Goal: Transaction & Acquisition: Purchase product/service

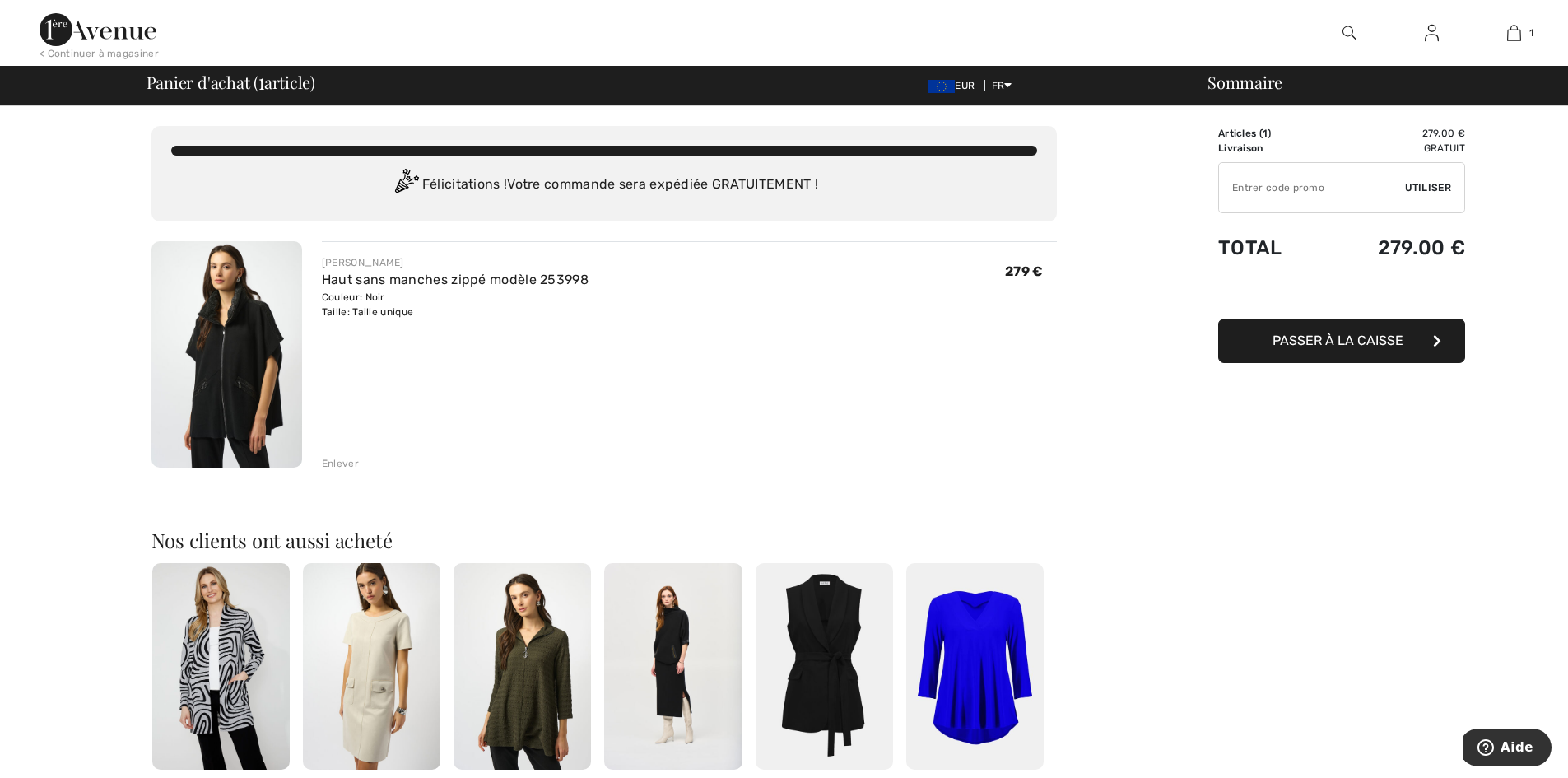
click at [1326, 445] on div "Sommaire Description Articles ( 1 ) 279.00 € Code promo 0.00 € Livraison Gratui…" at bounding box center [1382, 645] width 370 height 1078
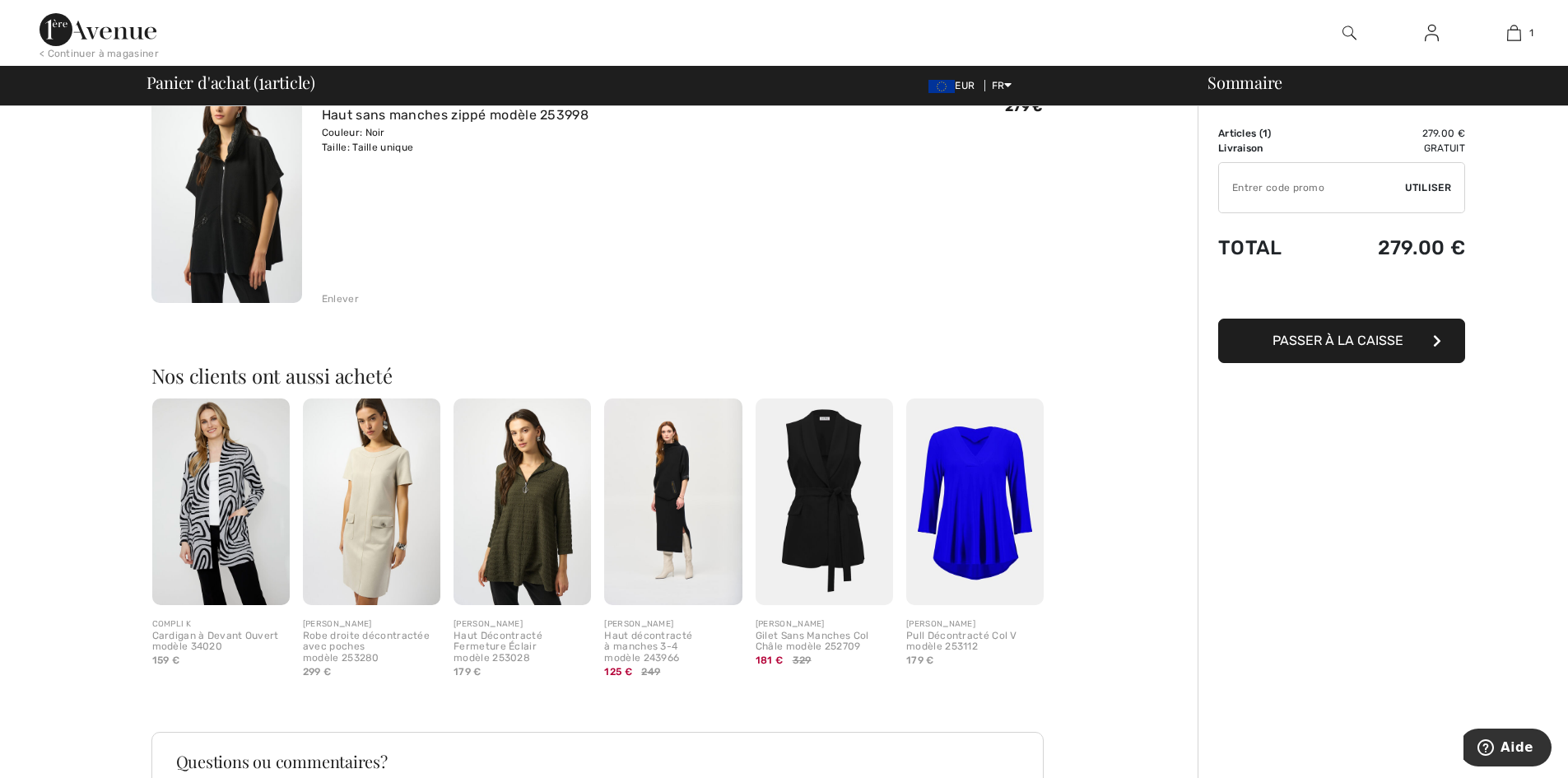
scroll to position [132, 0]
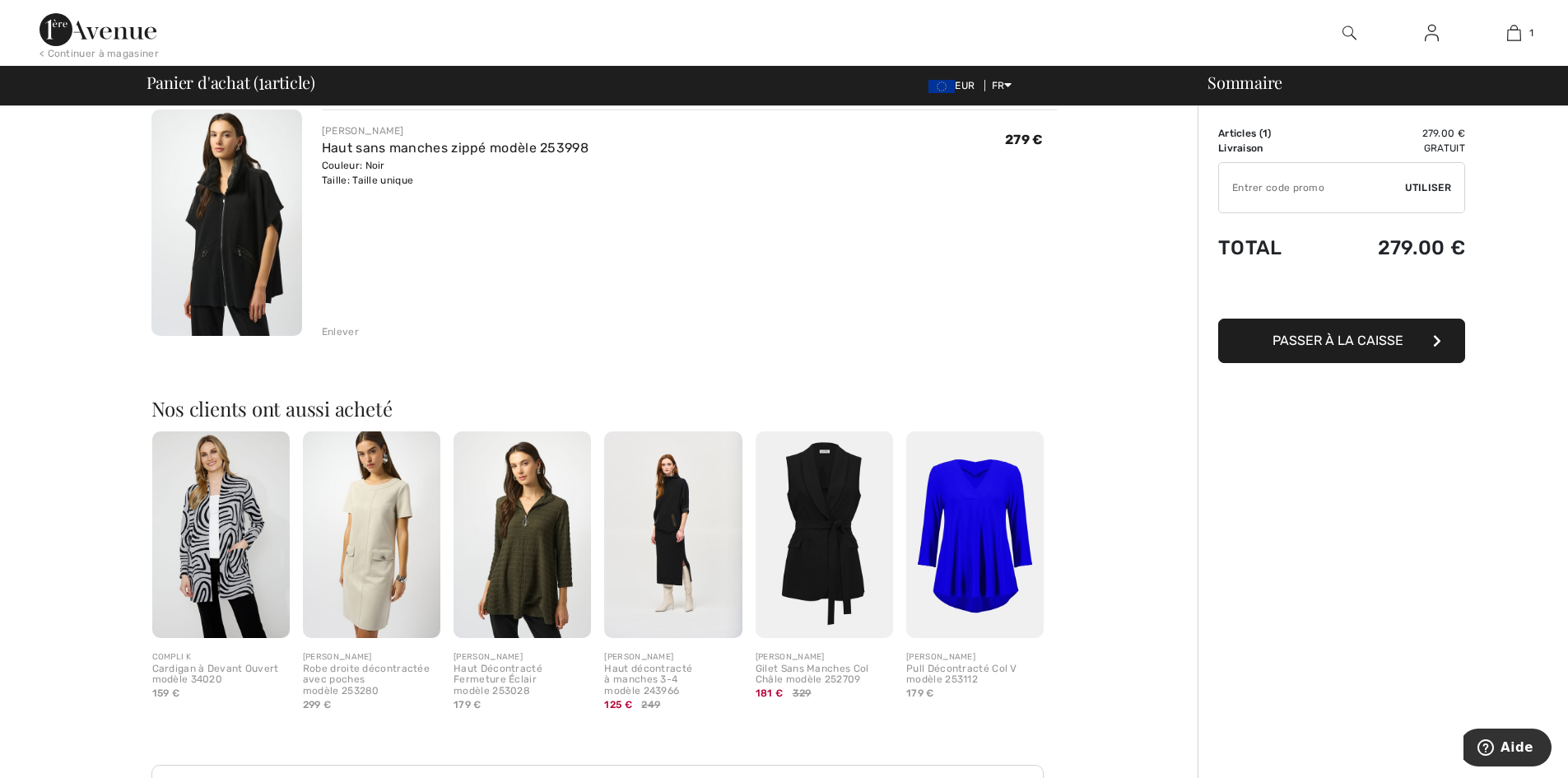
click at [1391, 334] on span "Passer à la caisse" at bounding box center [1338, 340] width 131 height 16
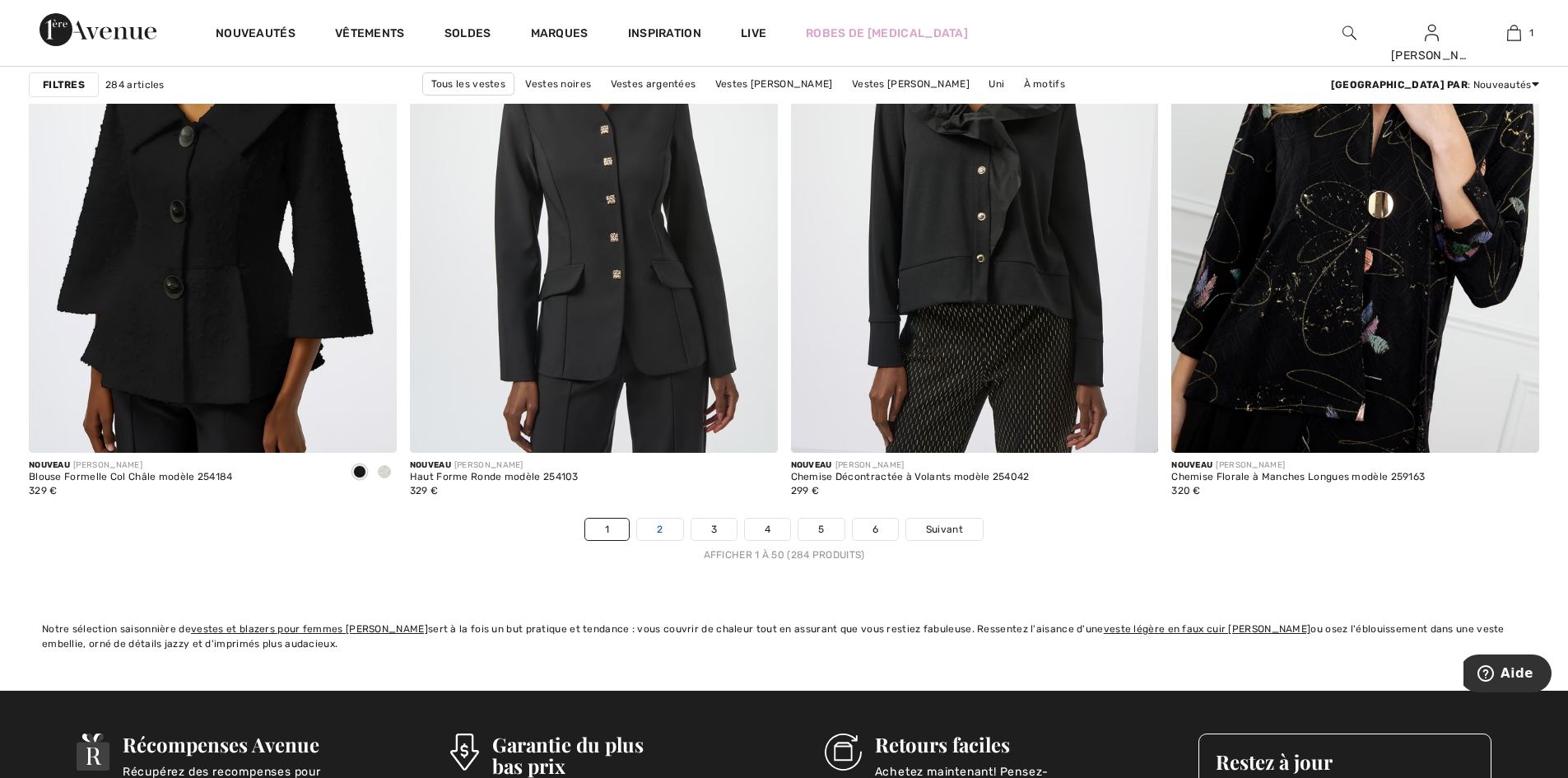
click at [660, 533] on link "2" at bounding box center [659, 529] width 45 height 22
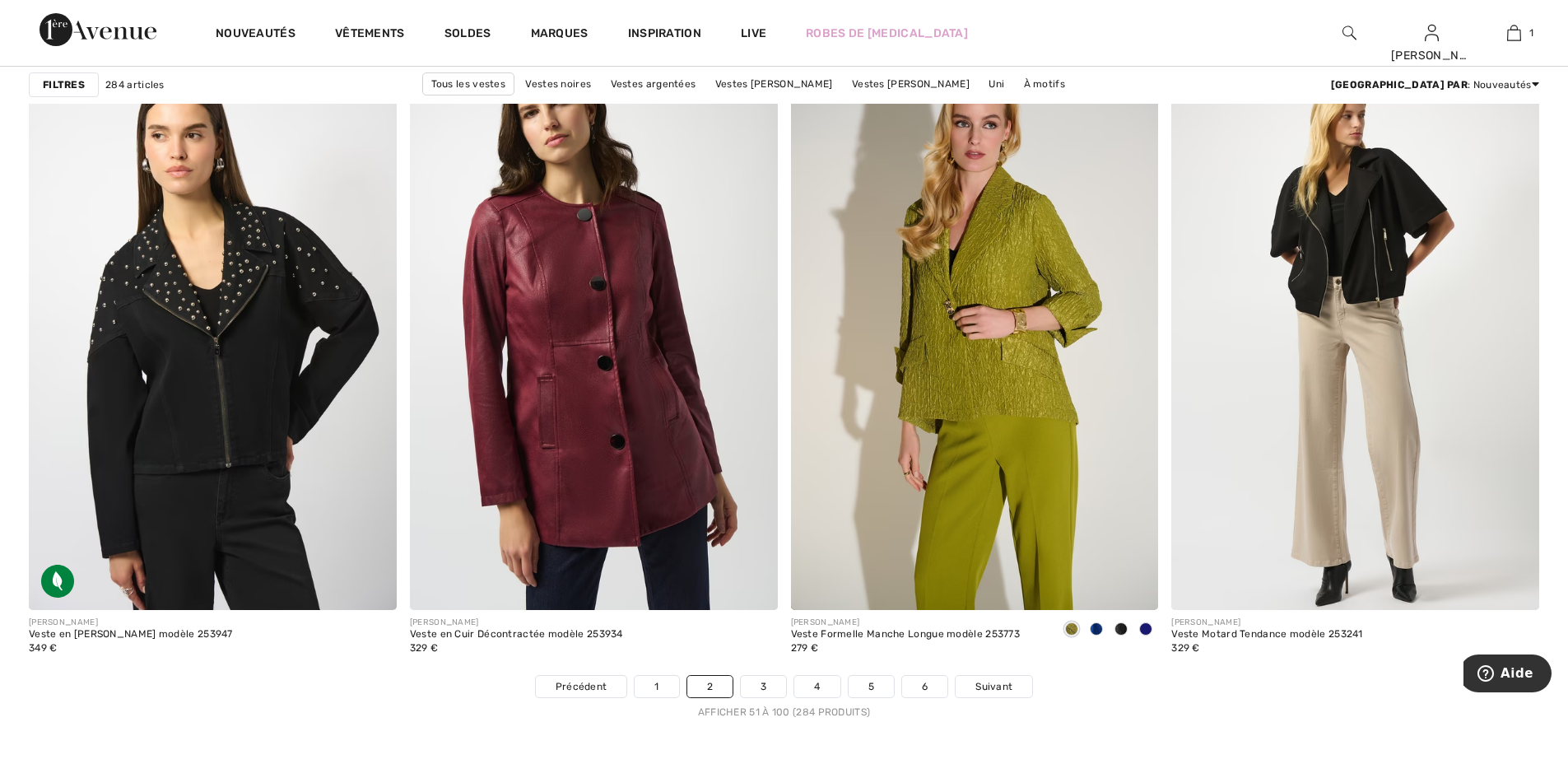
scroll to position [9087, 0]
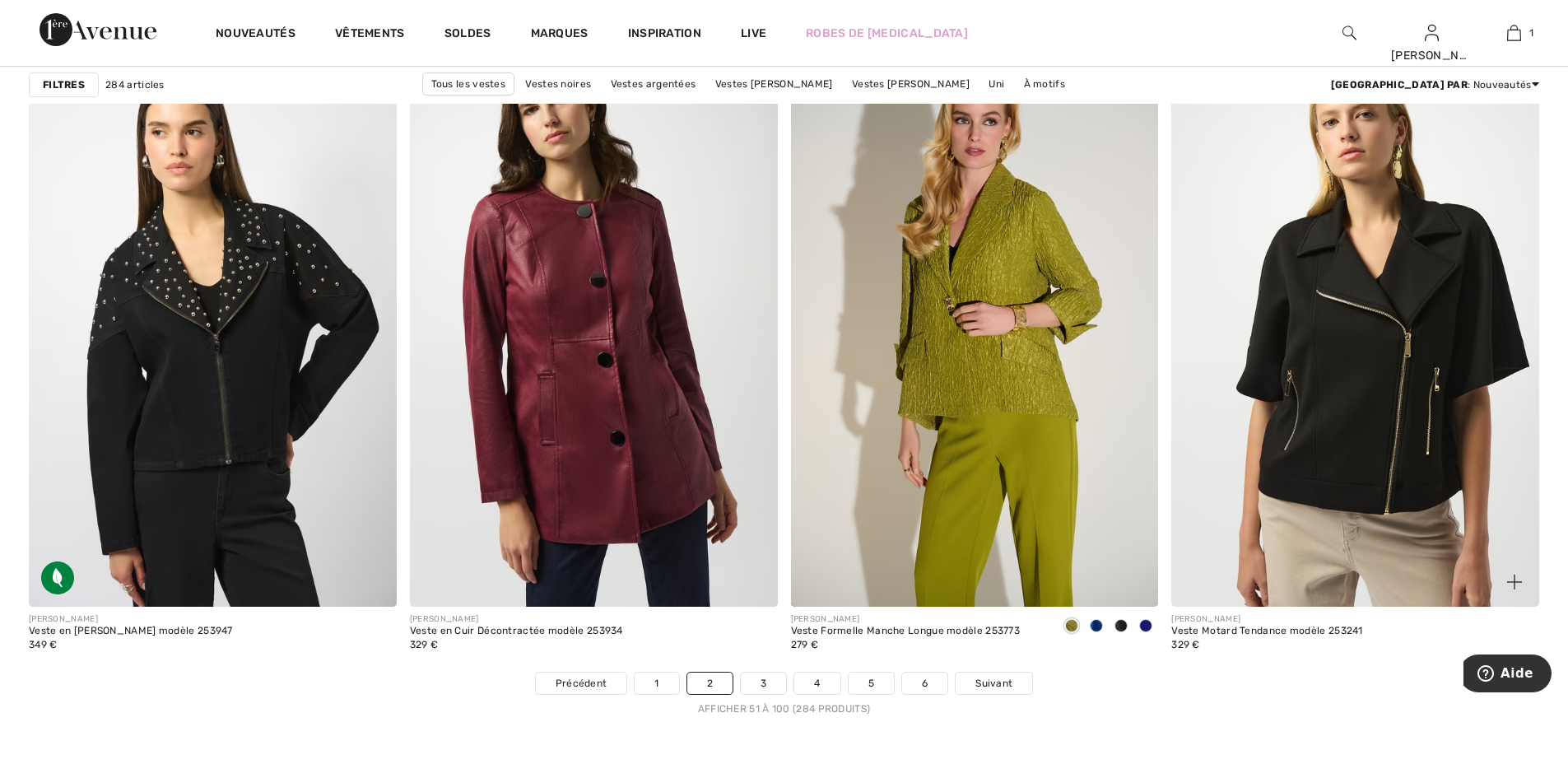
click at [1392, 212] on img at bounding box center [1355, 331] width 368 height 552
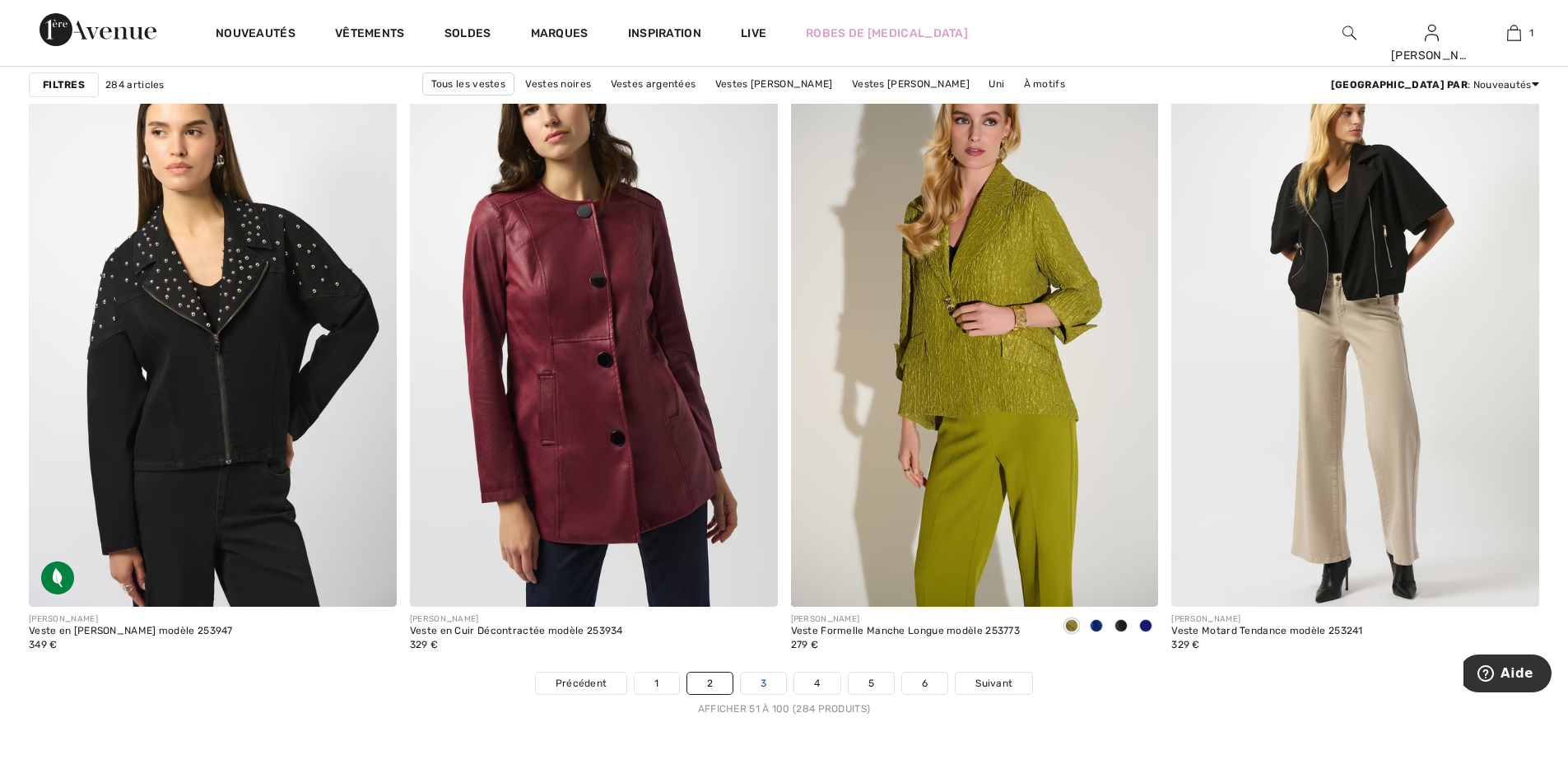
click at [763, 684] on link "3" at bounding box center [764, 683] width 45 height 22
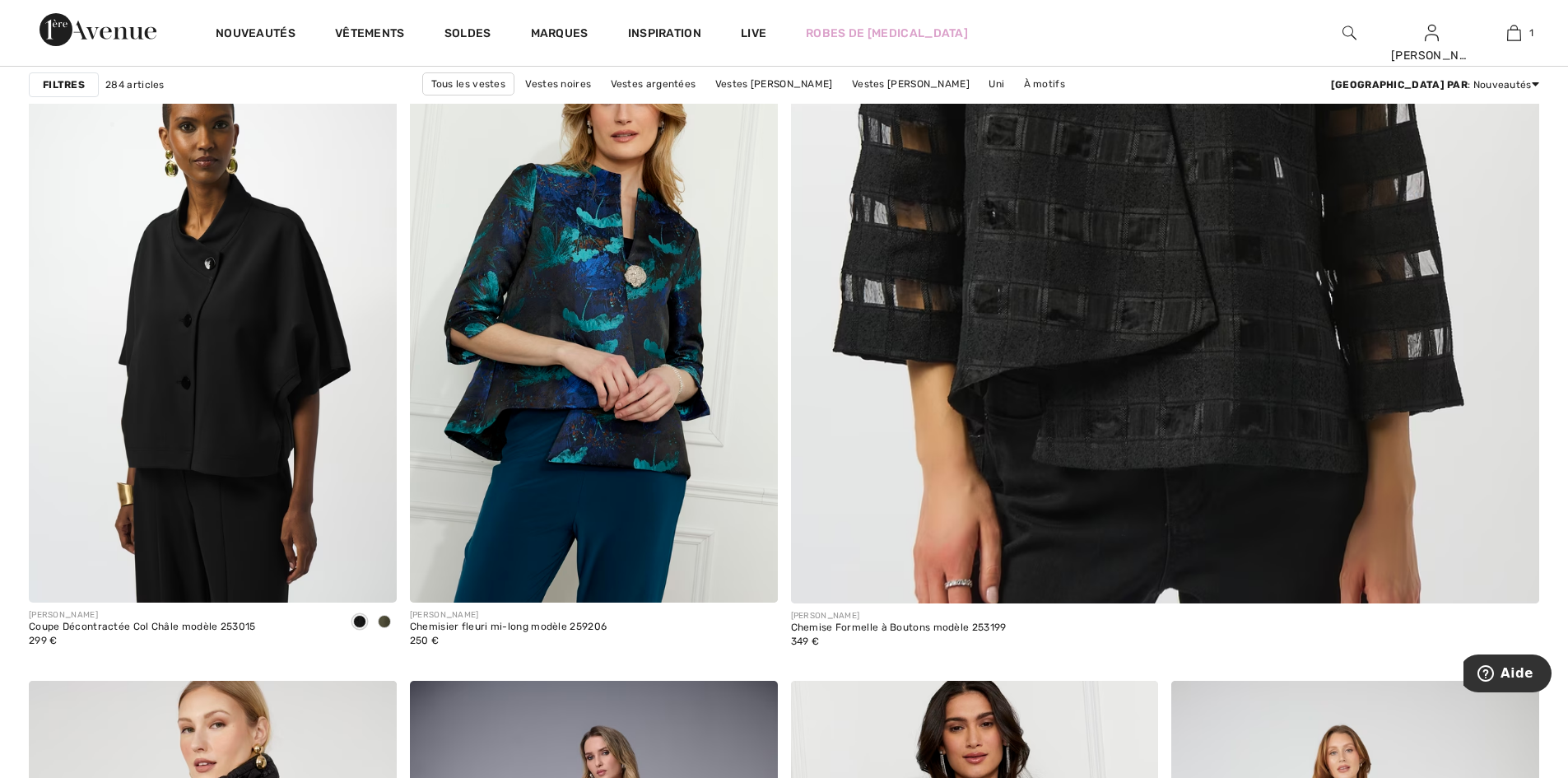
scroll to position [823, 0]
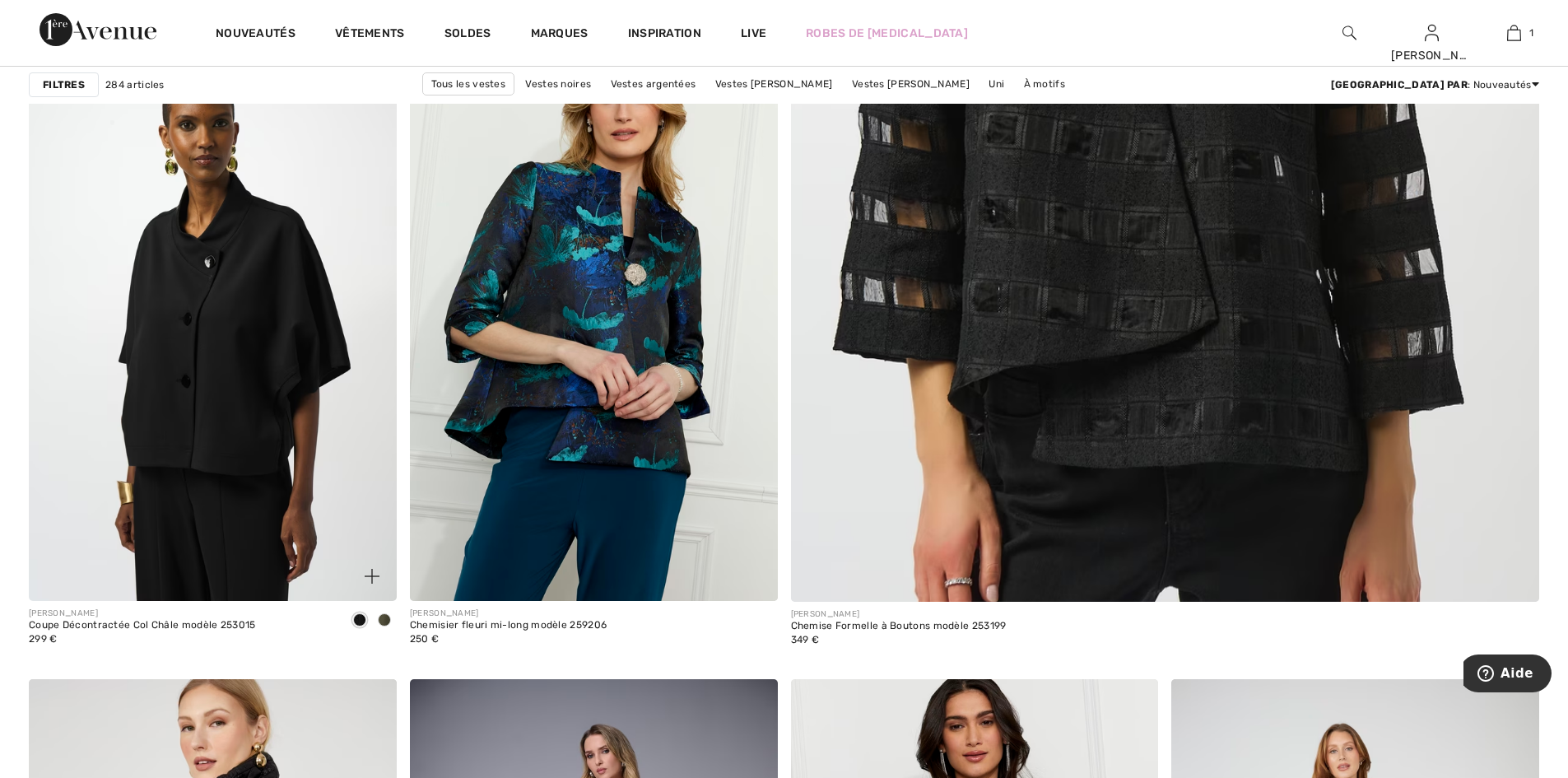
click at [241, 404] on img at bounding box center [212, 325] width 368 height 552
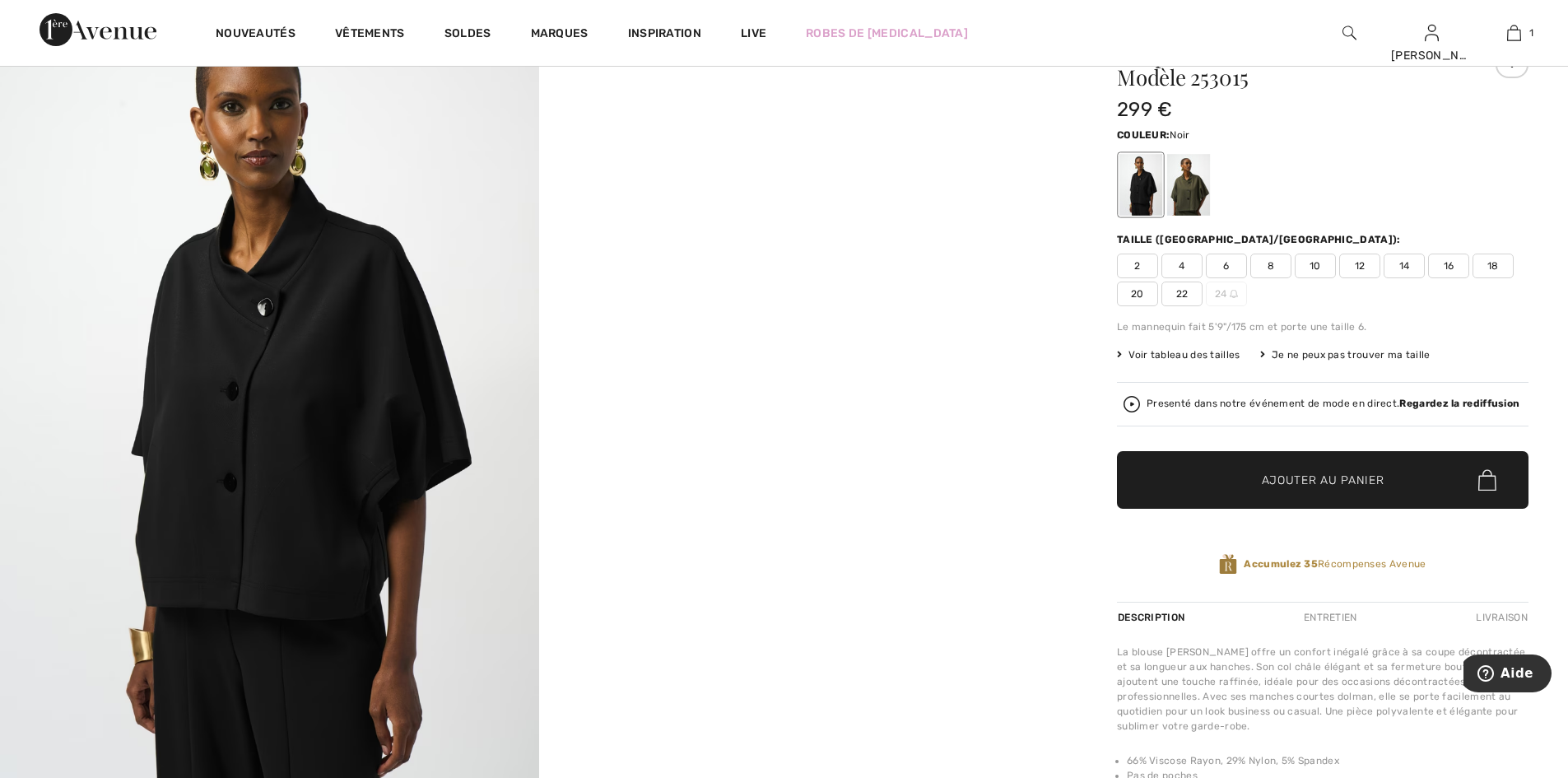
scroll to position [99, 0]
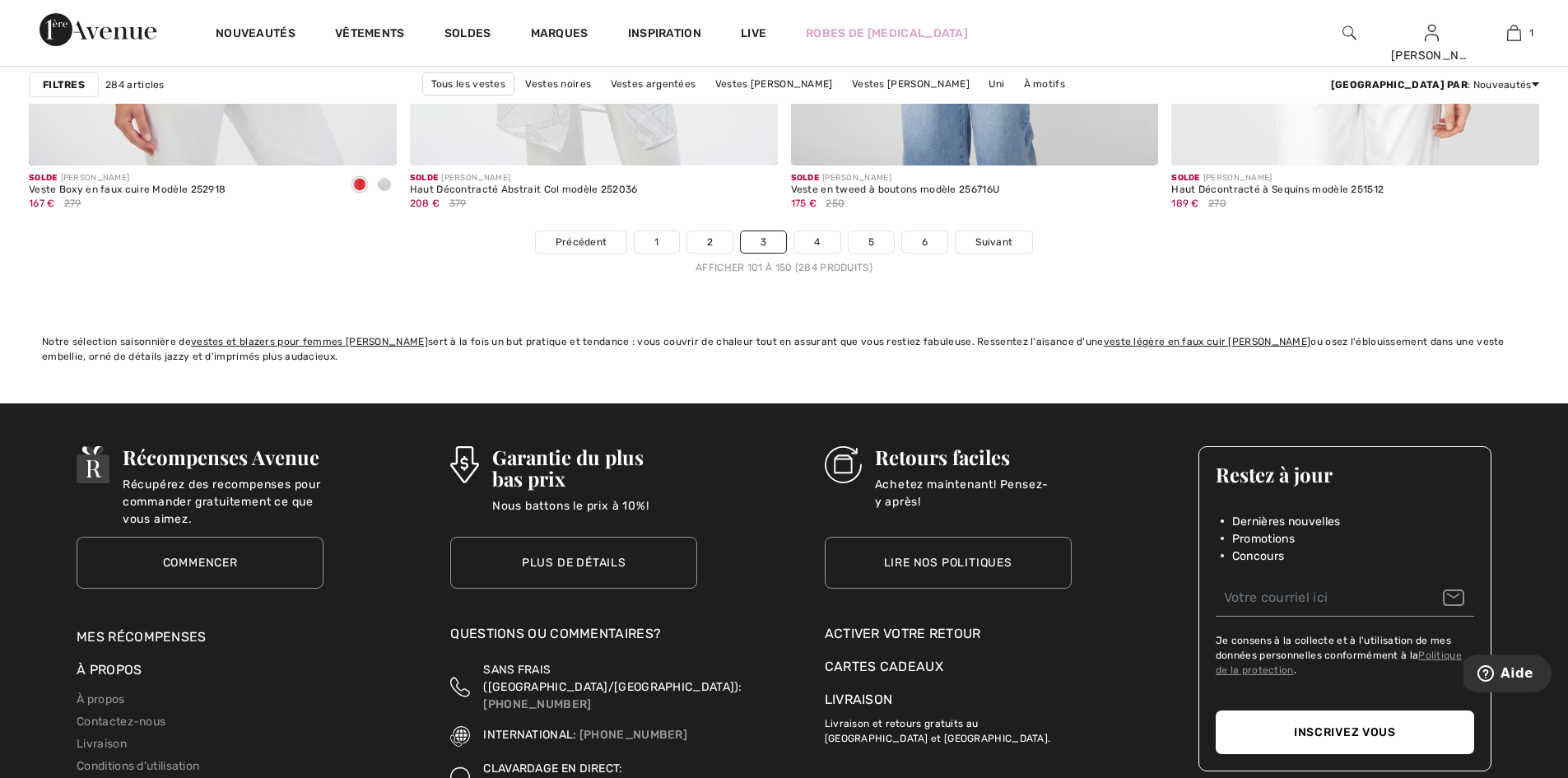
scroll to position [9547, 0]
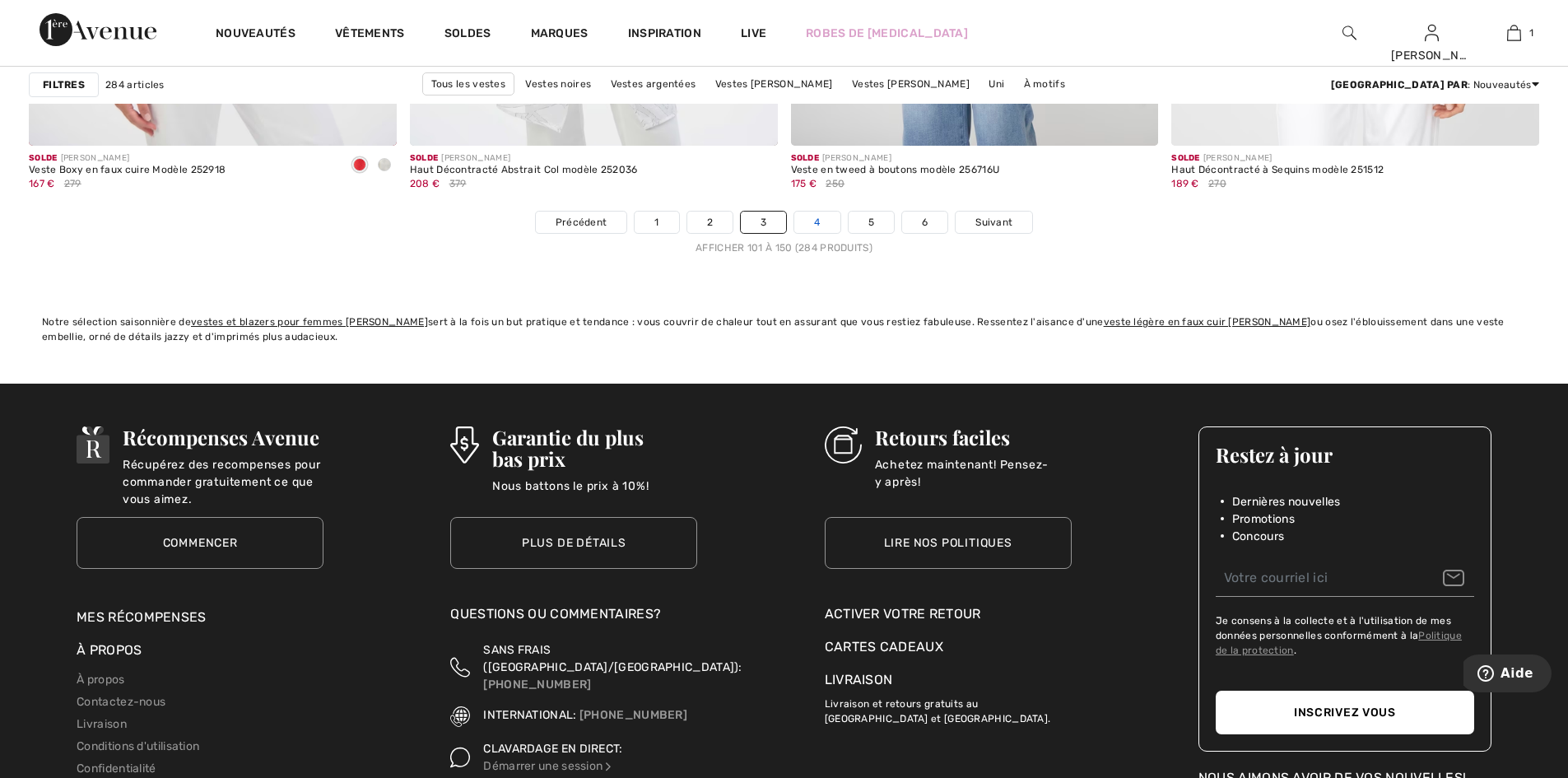
click at [814, 230] on link "4" at bounding box center [817, 222] width 45 height 22
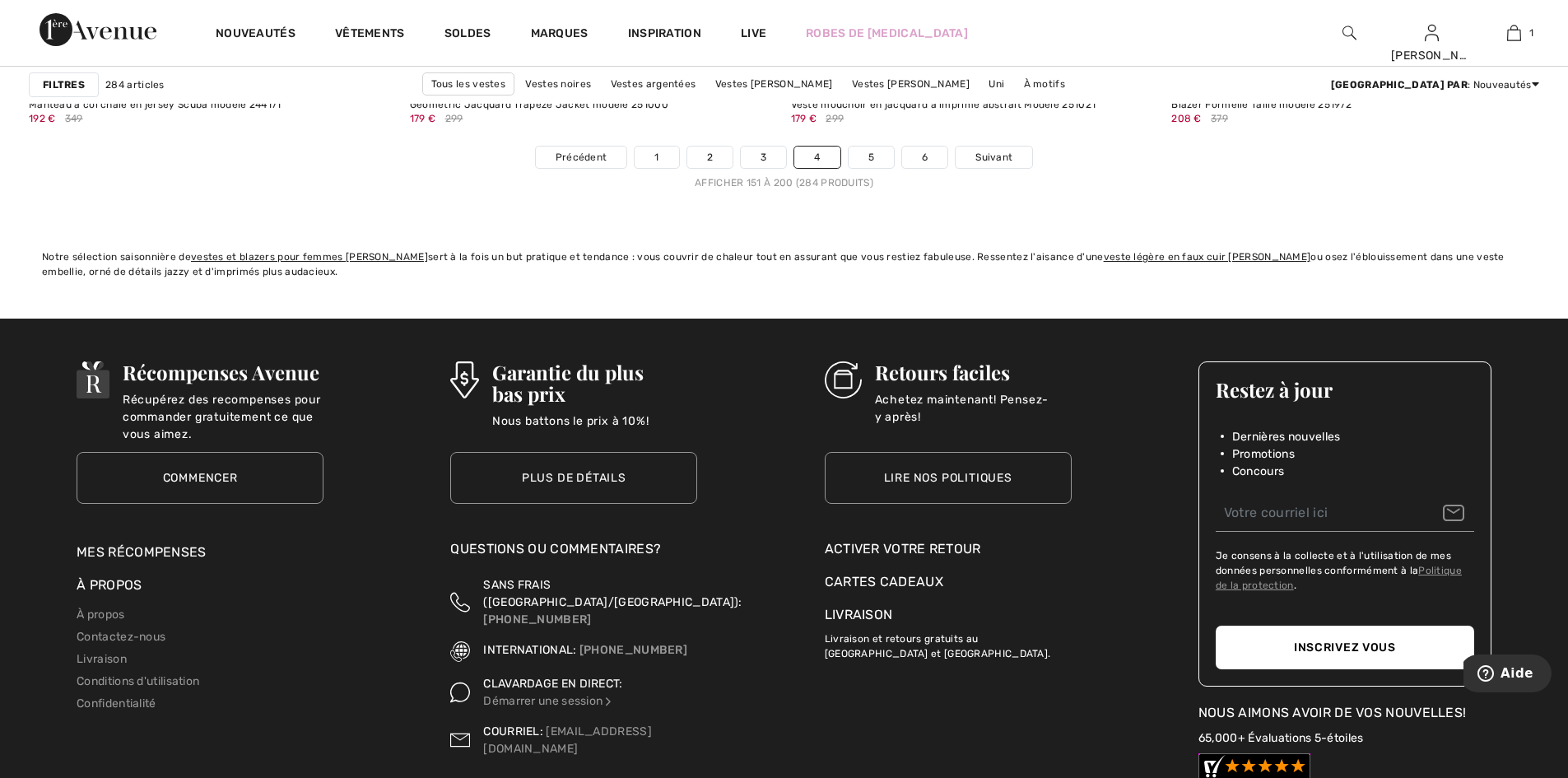
scroll to position [9613, 0]
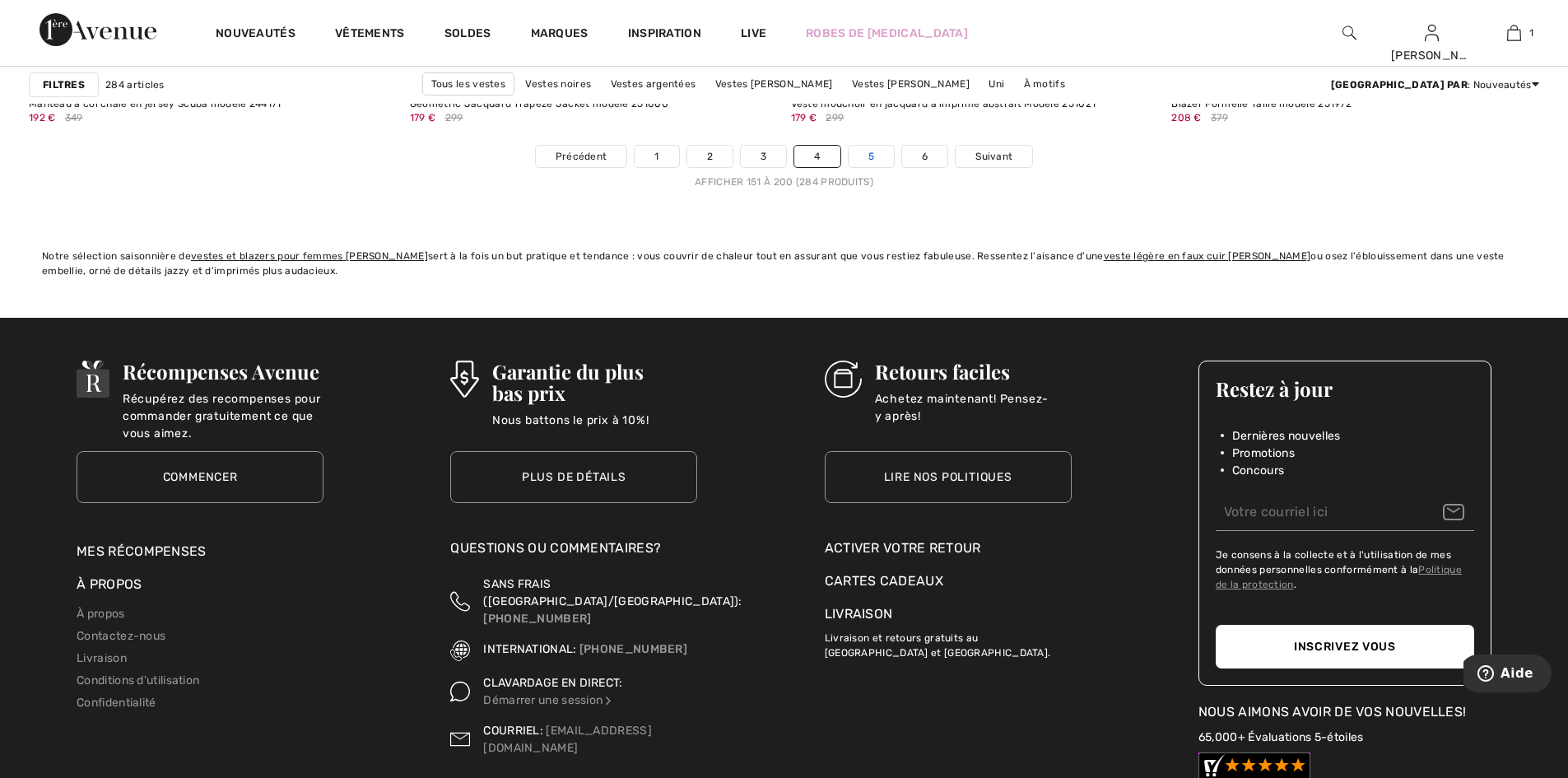
click at [872, 155] on link "5" at bounding box center [871, 156] width 45 height 22
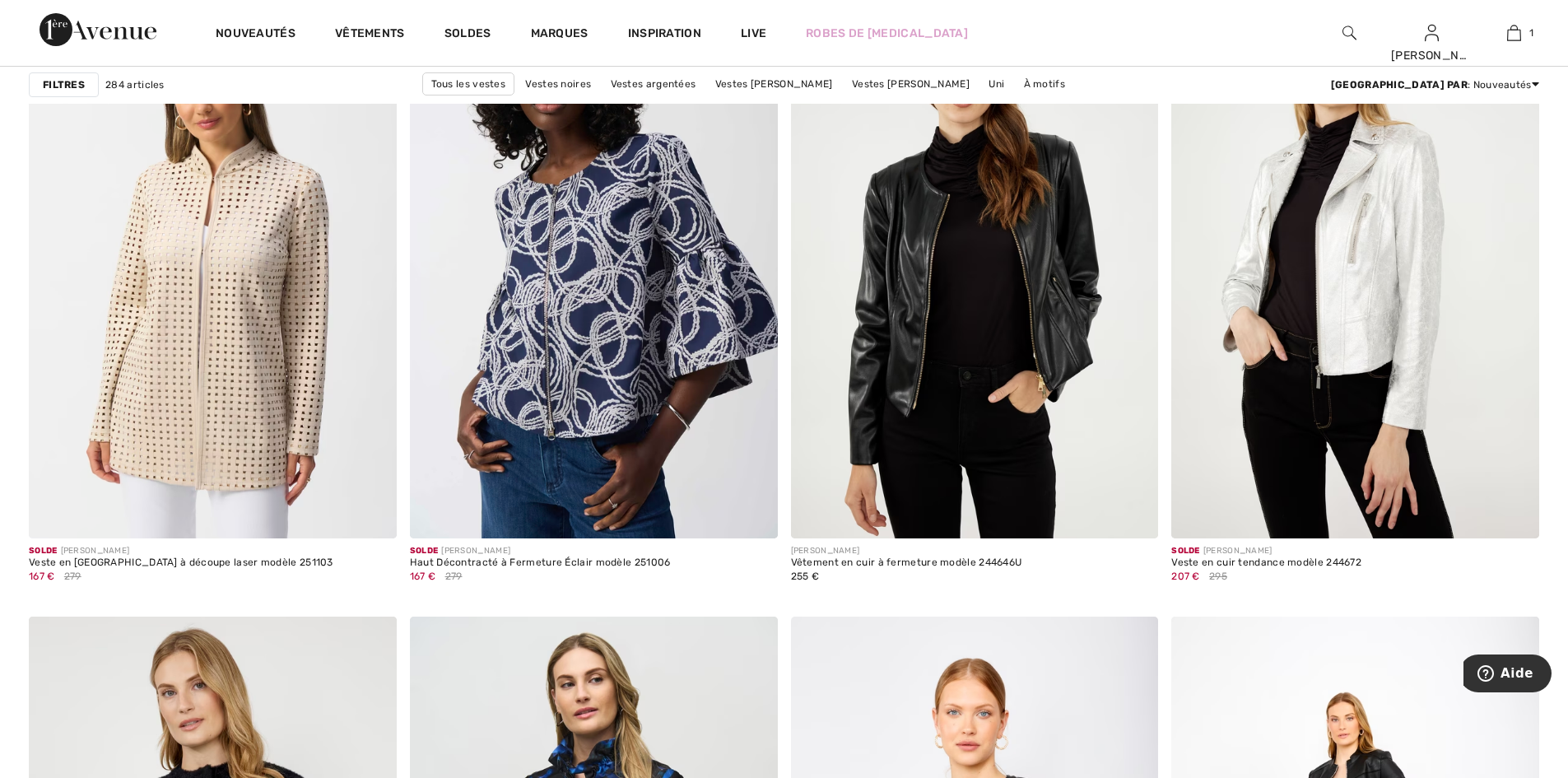
scroll to position [1514, 0]
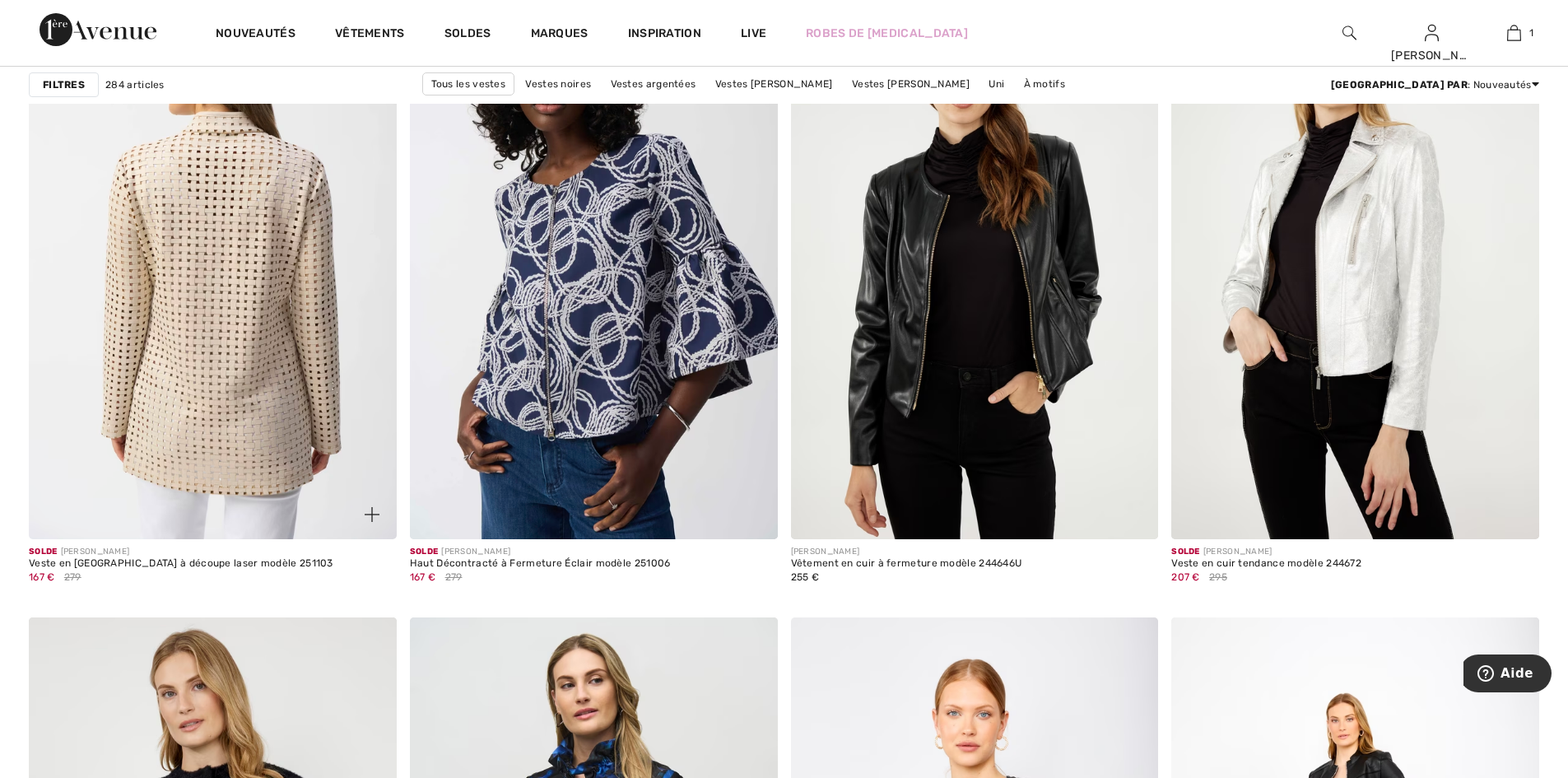
click at [241, 299] on img at bounding box center [212, 263] width 368 height 552
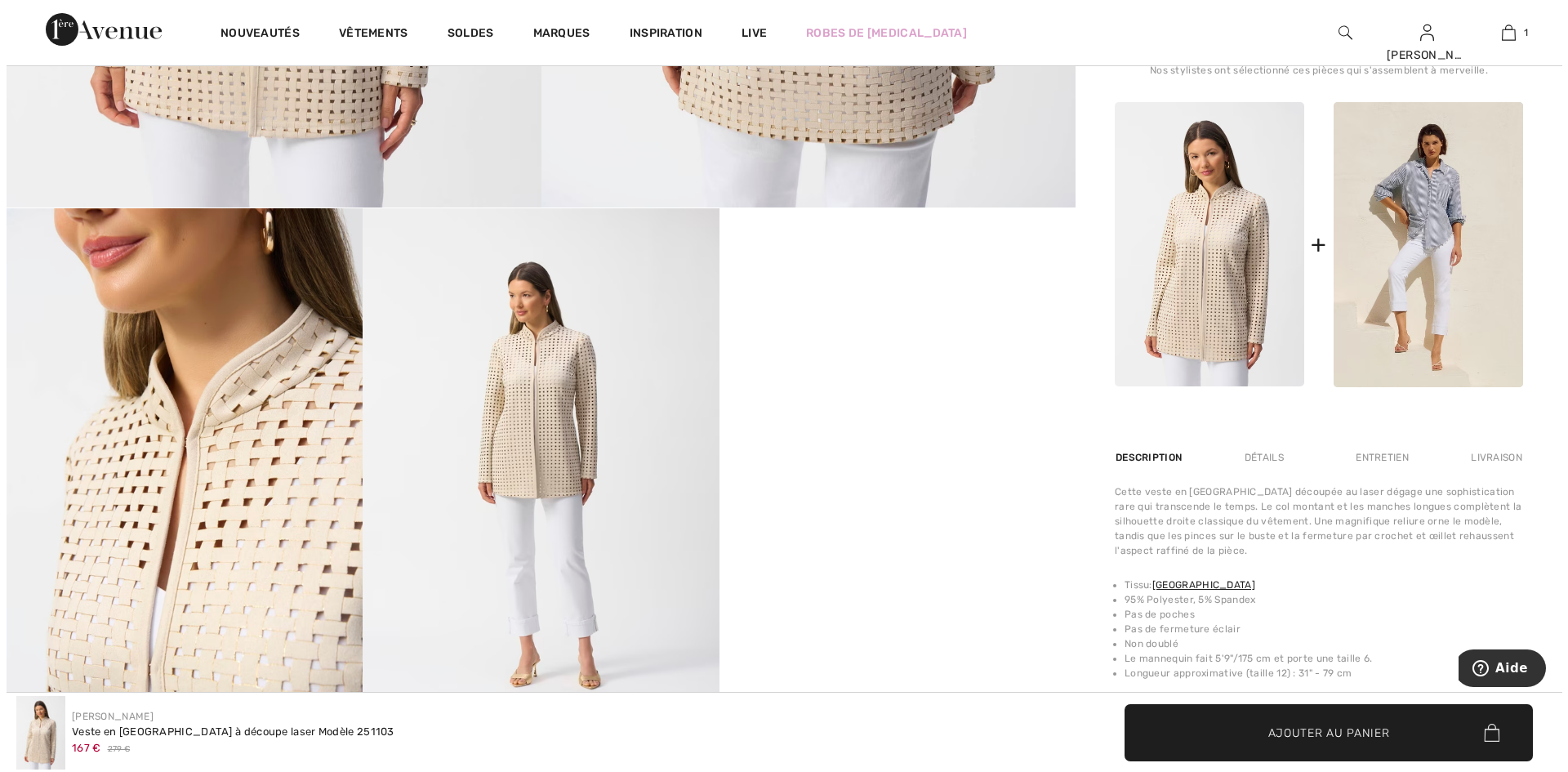
scroll to position [718, 0]
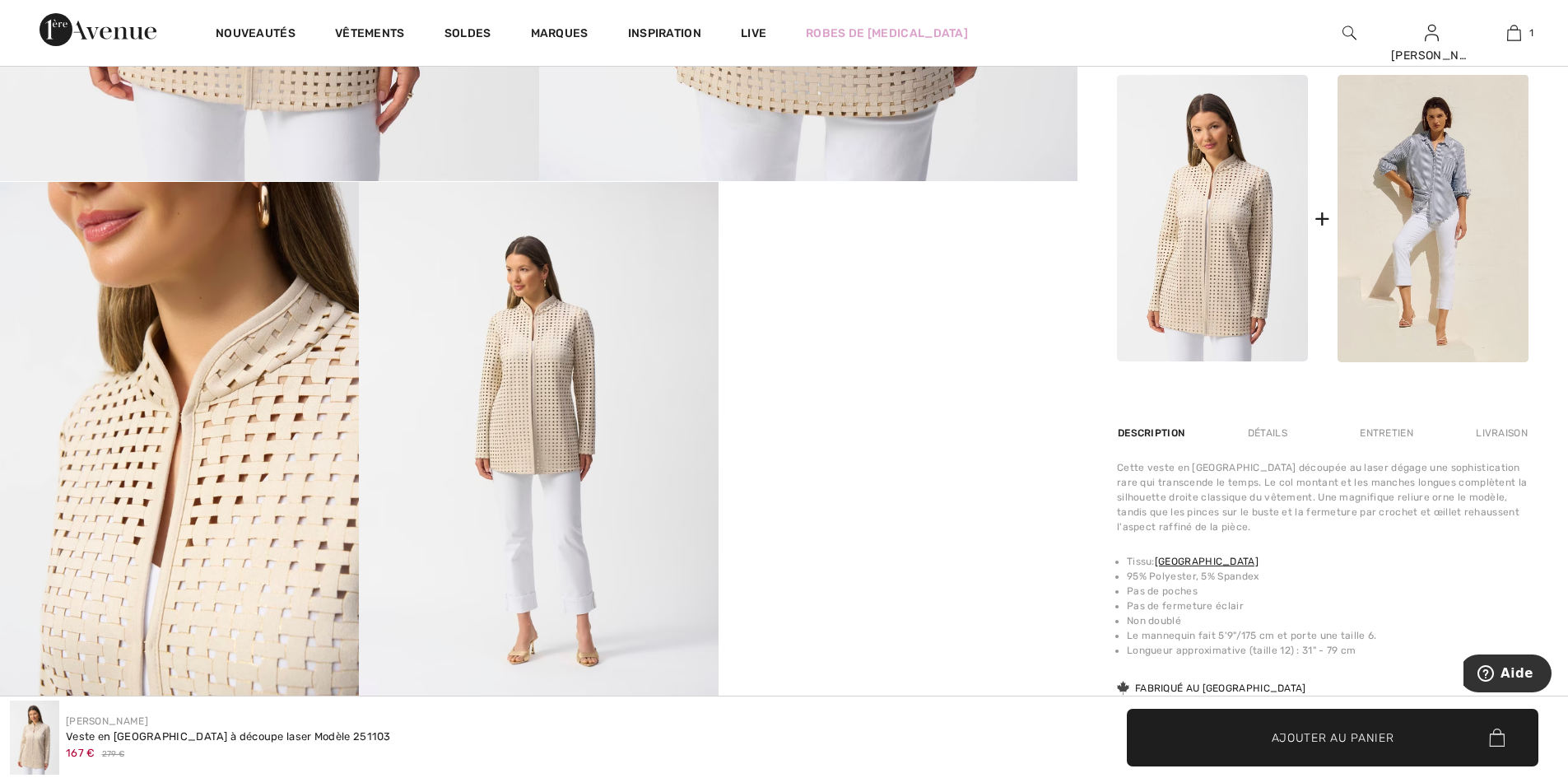
click at [259, 515] on img at bounding box center [179, 451] width 359 height 538
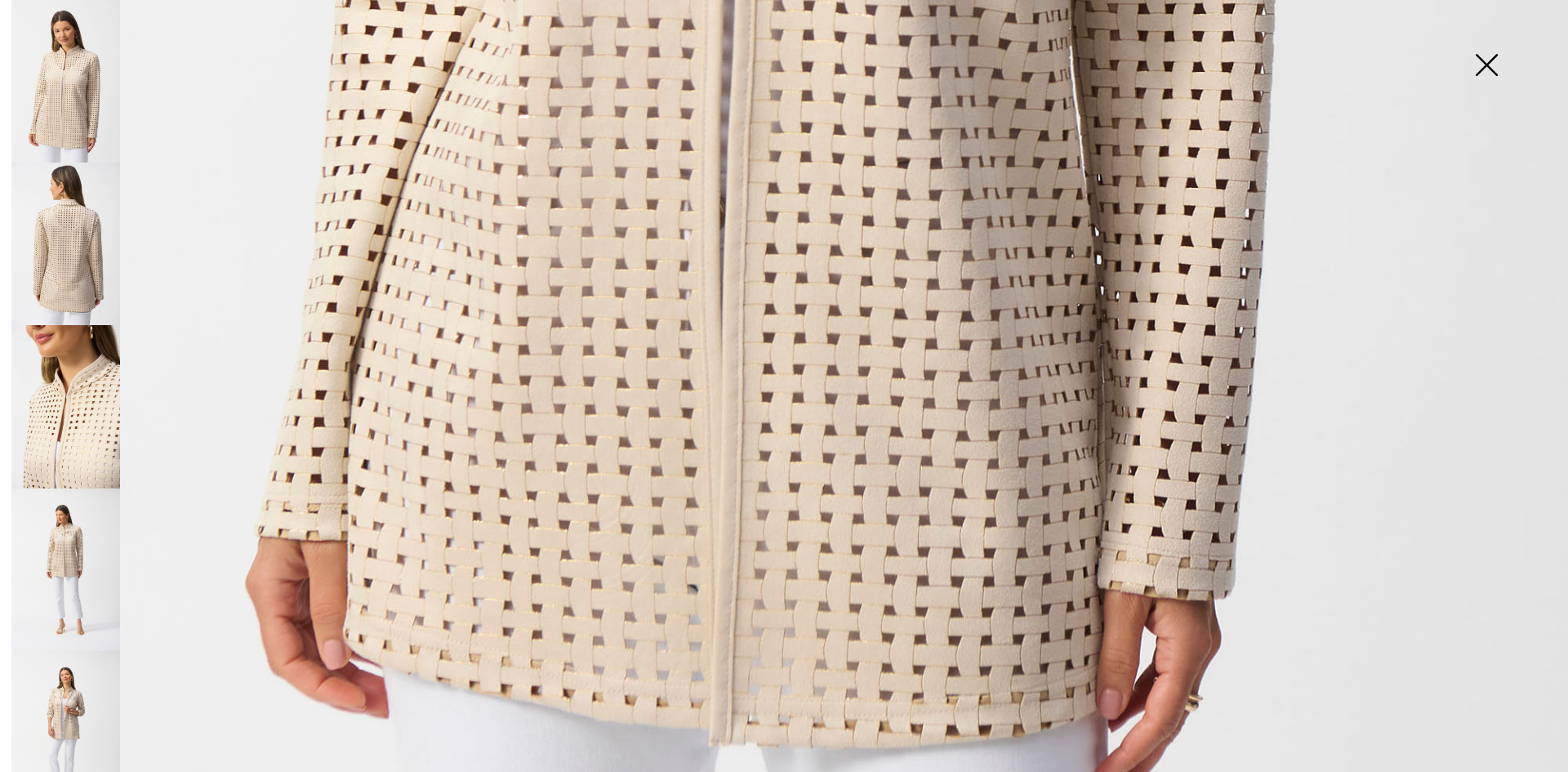
scroll to position [1409, 0]
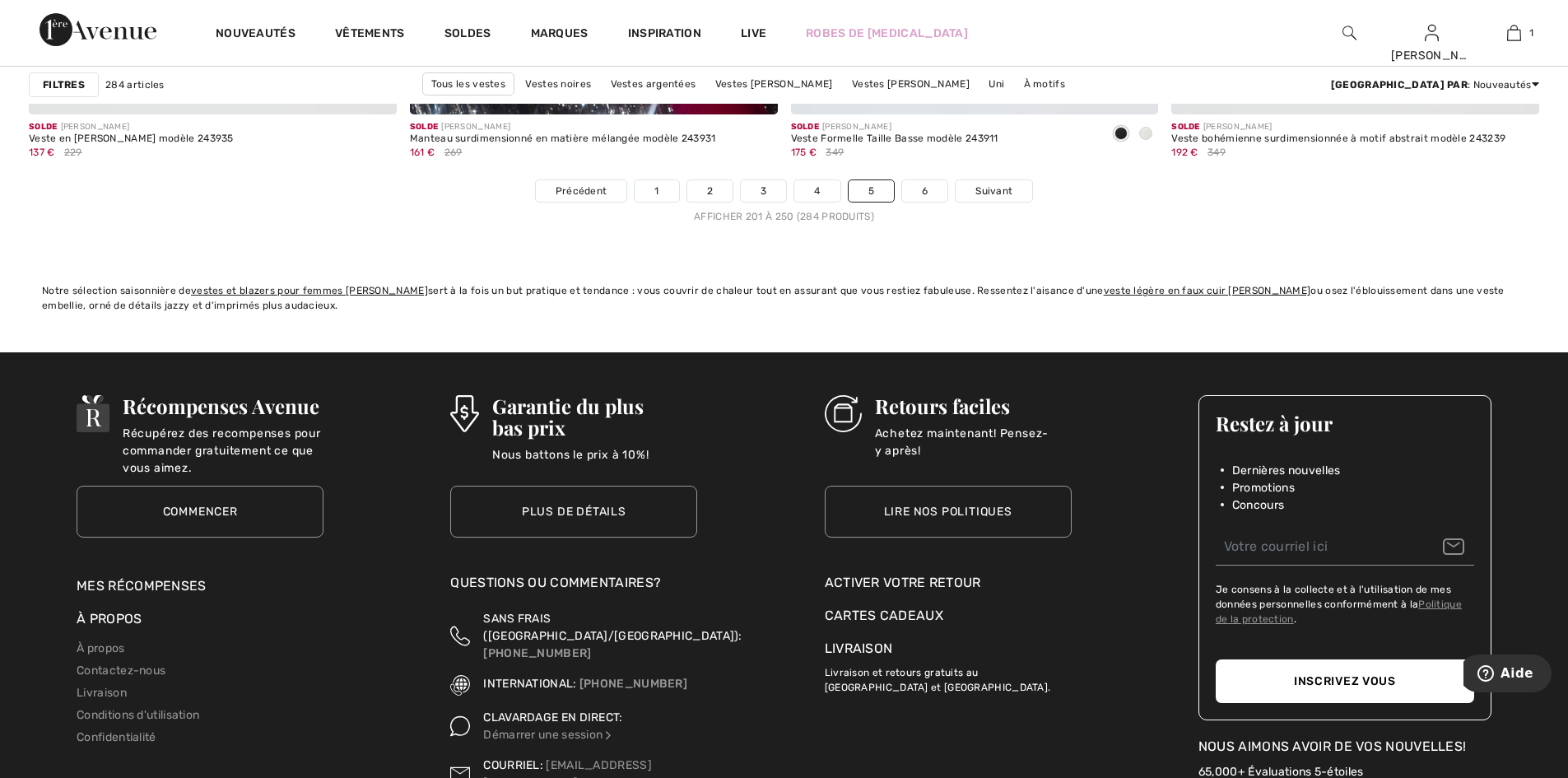
scroll to position [9580, 0]
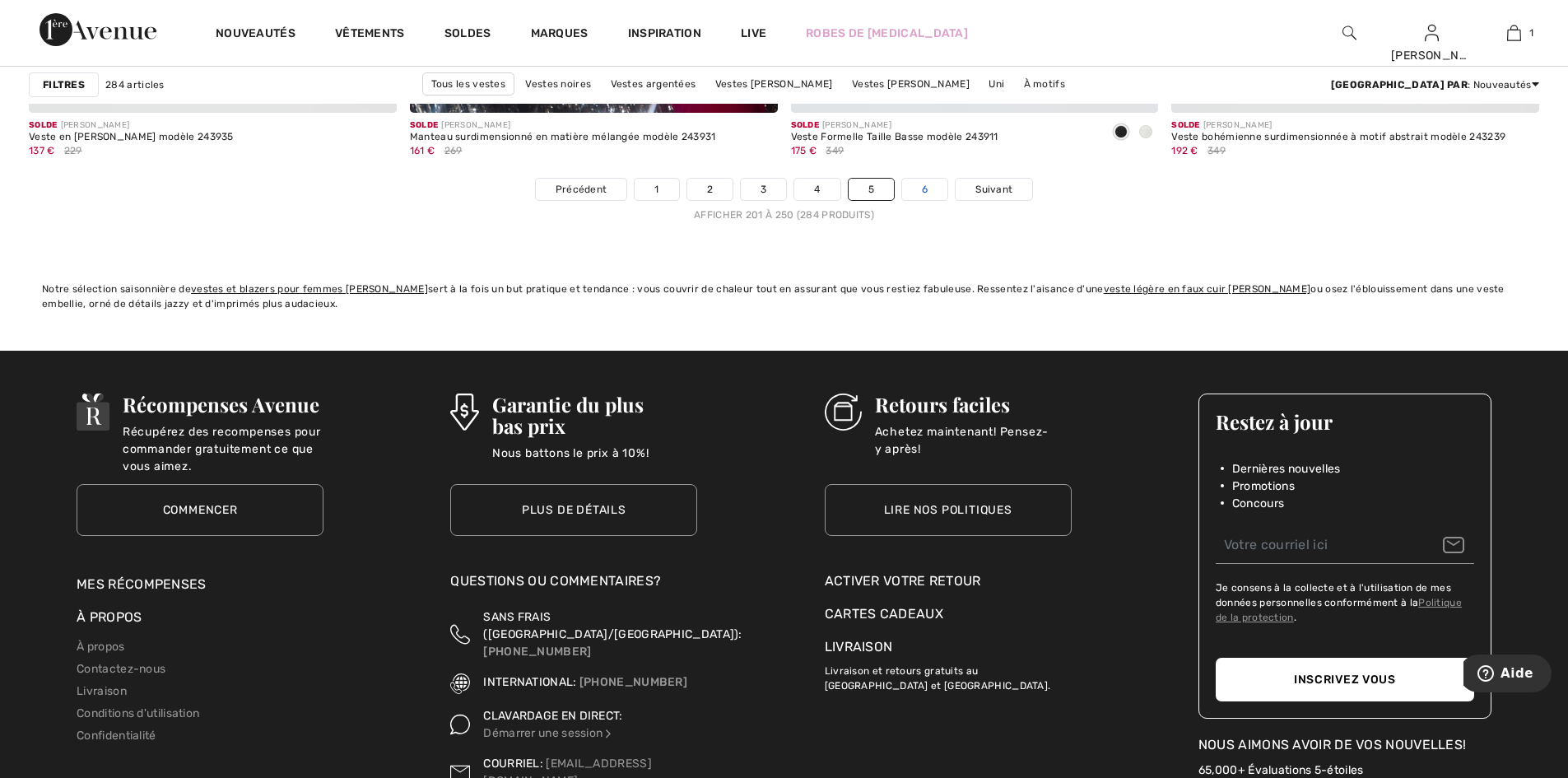
click at [932, 190] on link "6" at bounding box center [925, 189] width 45 height 22
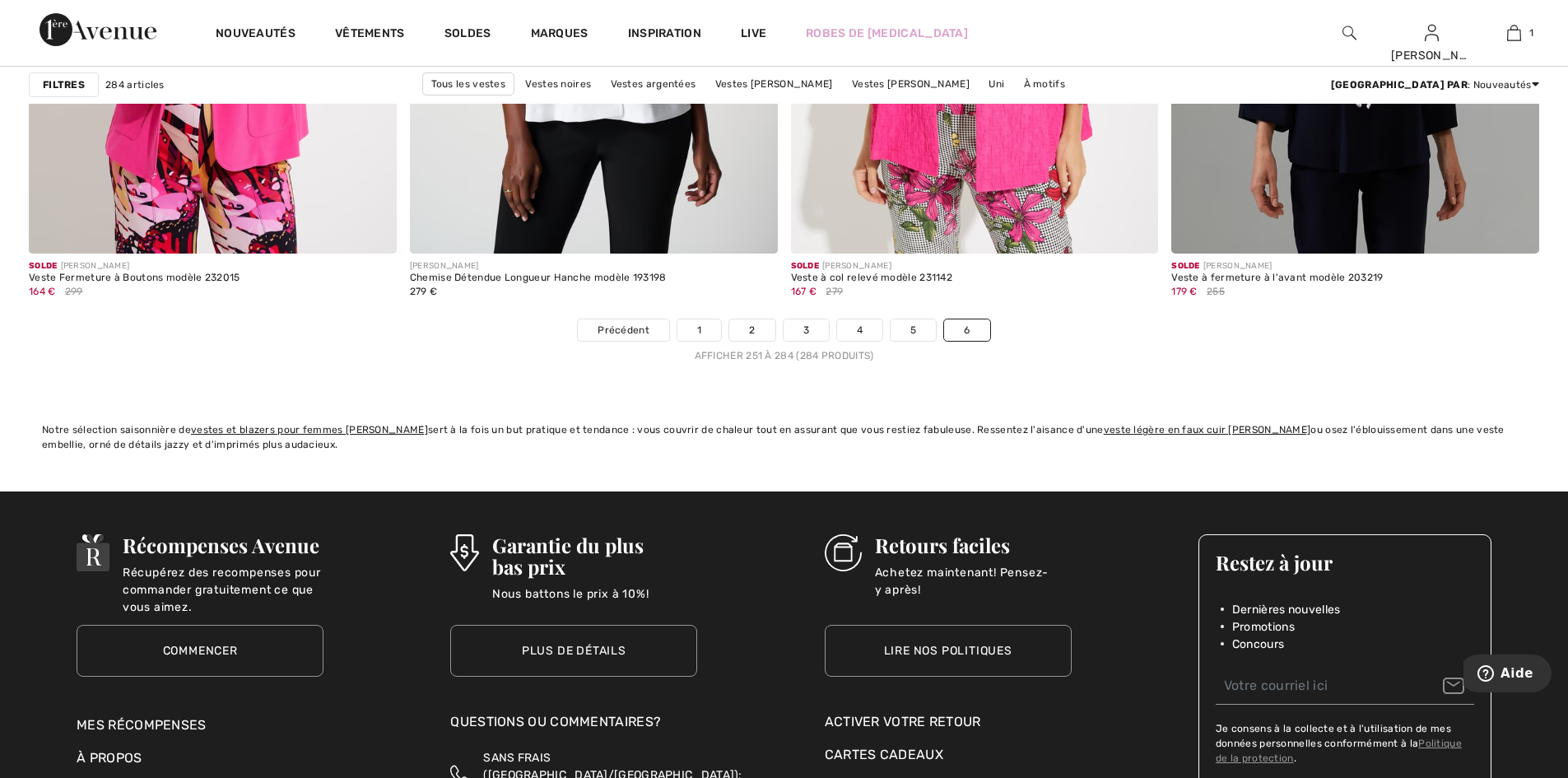
scroll to position [6716, 0]
